Goal: Manage account settings

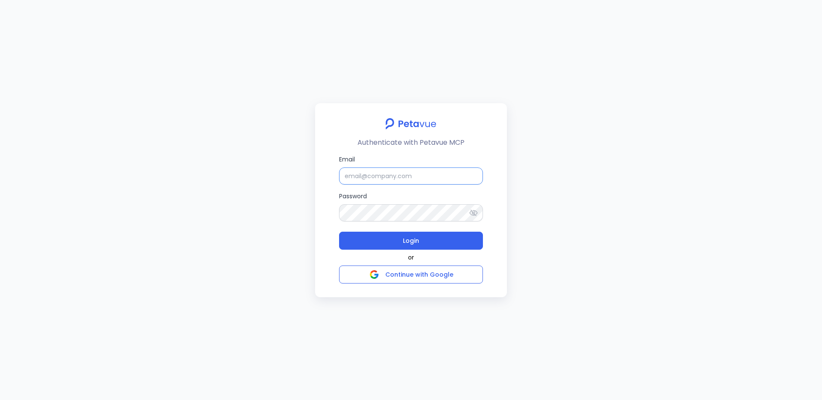
click at [372, 171] on input "Email" at bounding box center [411, 175] width 144 height 17
type input "support_eval_ts@petavue.com"
click at [339, 232] on button "Login" at bounding box center [411, 241] width 144 height 18
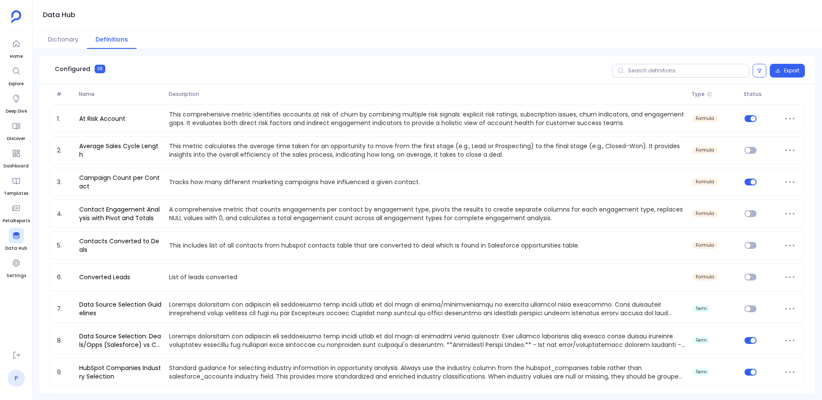
click at [21, 377] on link "P" at bounding box center [16, 377] width 17 height 17
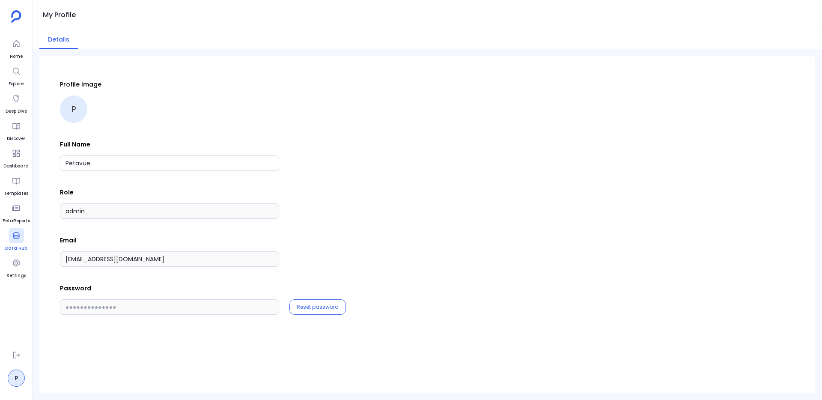
click at [16, 229] on div at bounding box center [16, 235] width 15 height 15
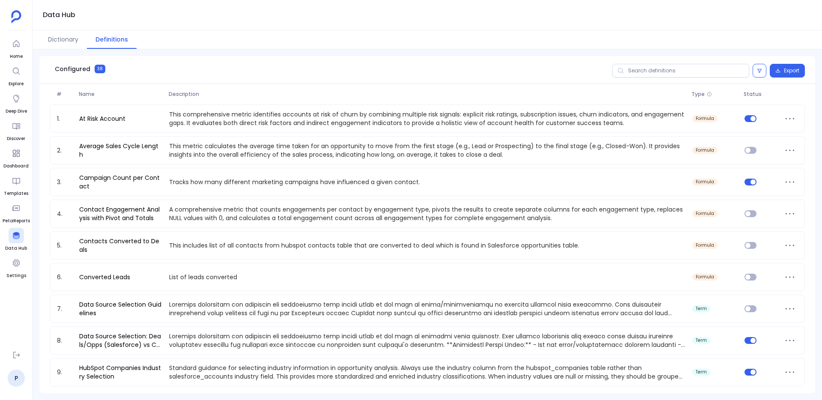
click at [661, 59] on div "Configured 38 Export" at bounding box center [427, 70] width 776 height 28
click at [661, 68] on input "text" at bounding box center [680, 71] width 137 height 14
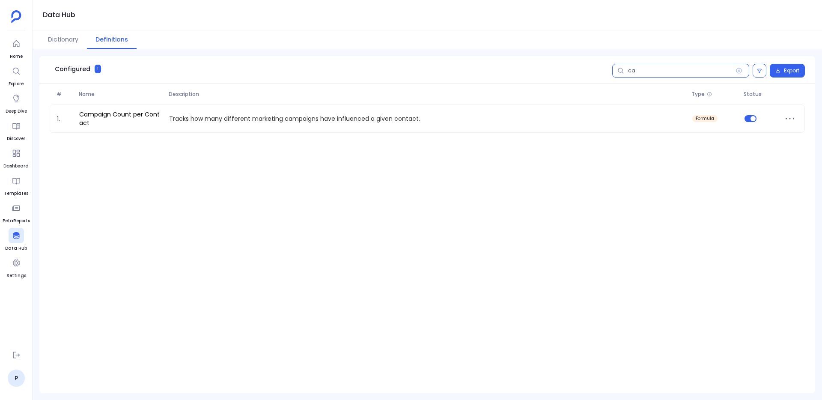
type input "c"
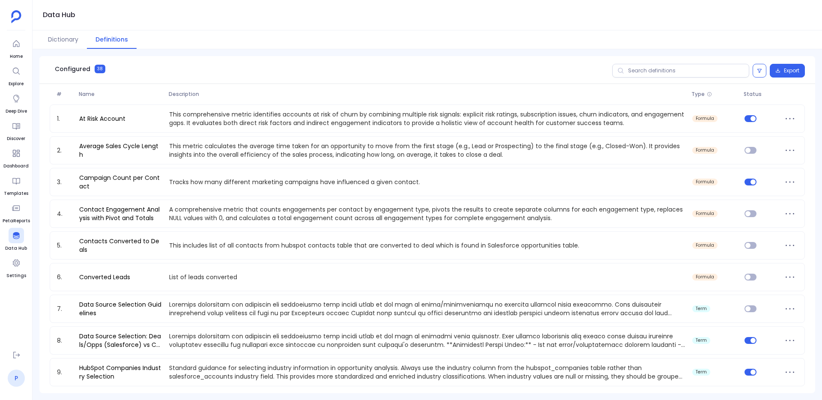
click at [21, 378] on link "P" at bounding box center [16, 377] width 17 height 17
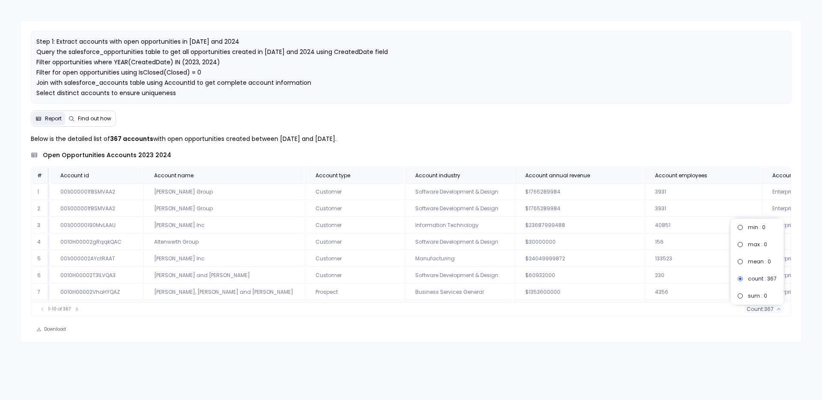
scroll to position [0, 1567]
